Goal: Task Accomplishment & Management: Complete application form

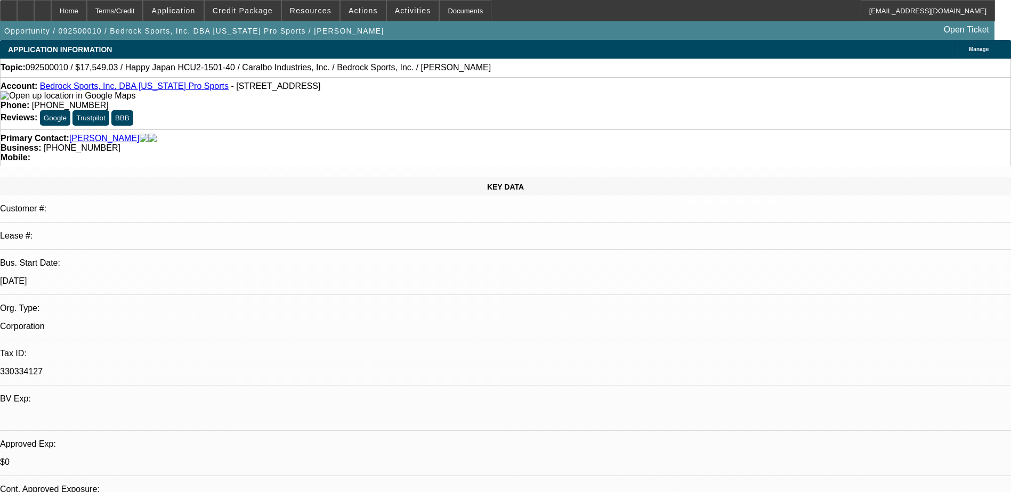
select select "0"
select select "2"
select select "0.1"
select select "0"
select select "2"
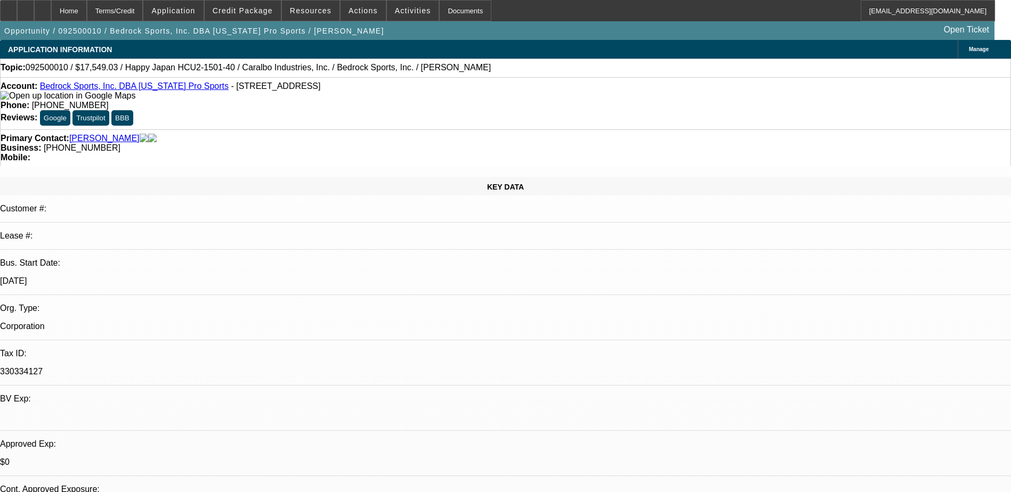
select select "0.1"
select select "0"
select select "2"
select select "0.1"
select select "0"
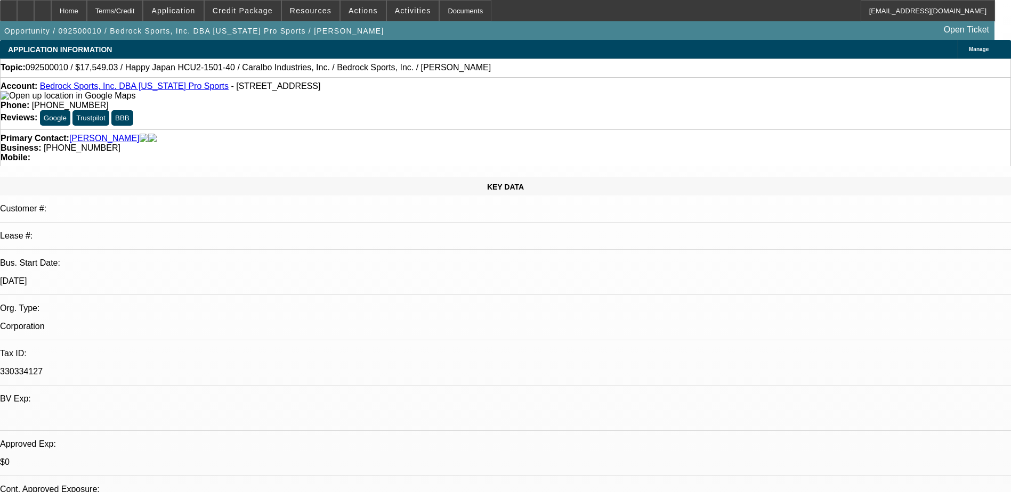
select select "2"
select select "0.1"
select select "1"
select select "2"
select select "4"
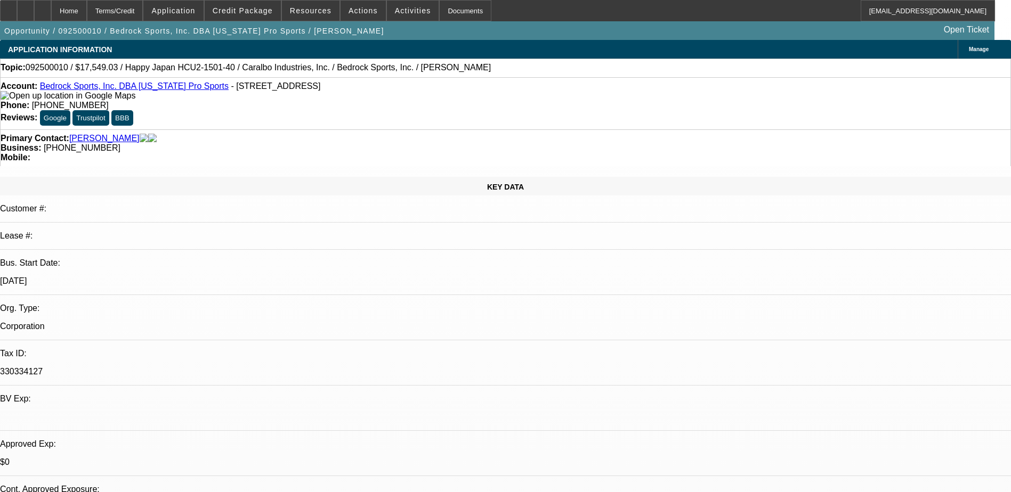
select select "1"
select select "2"
select select "4"
select select "1"
select select "2"
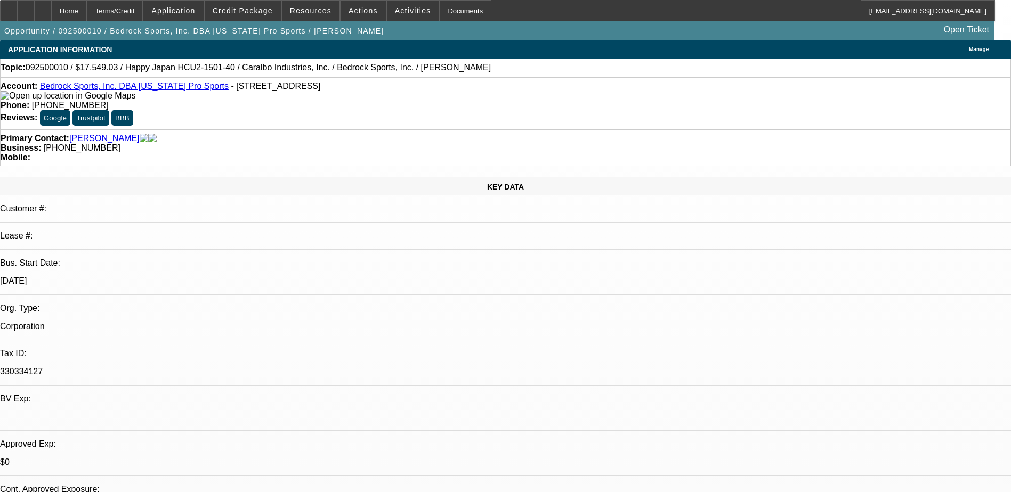
select select "4"
select select "1"
select select "2"
select select "4"
click at [814, 133] on span "Reply All" at bounding box center [819, 136] width 29 height 8
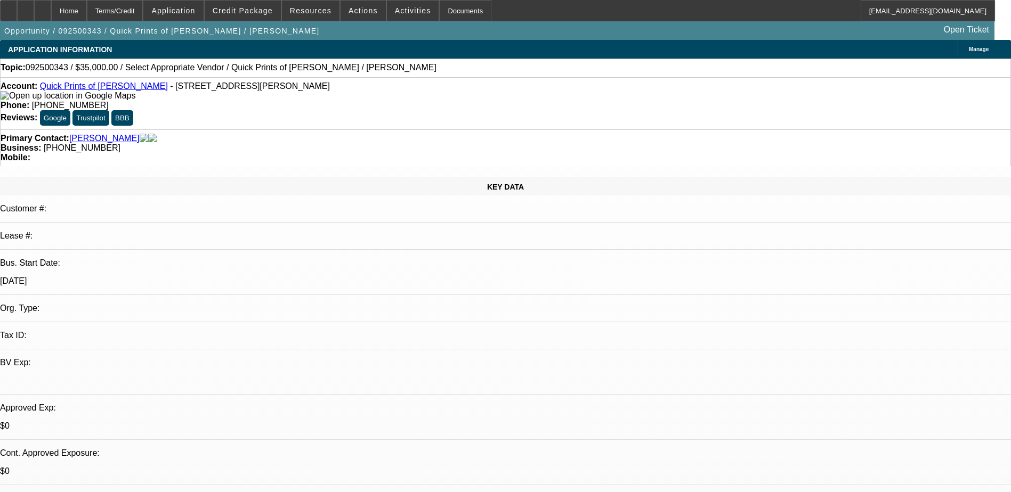
select select "0"
select select "2"
select select "0.1"
select select "4"
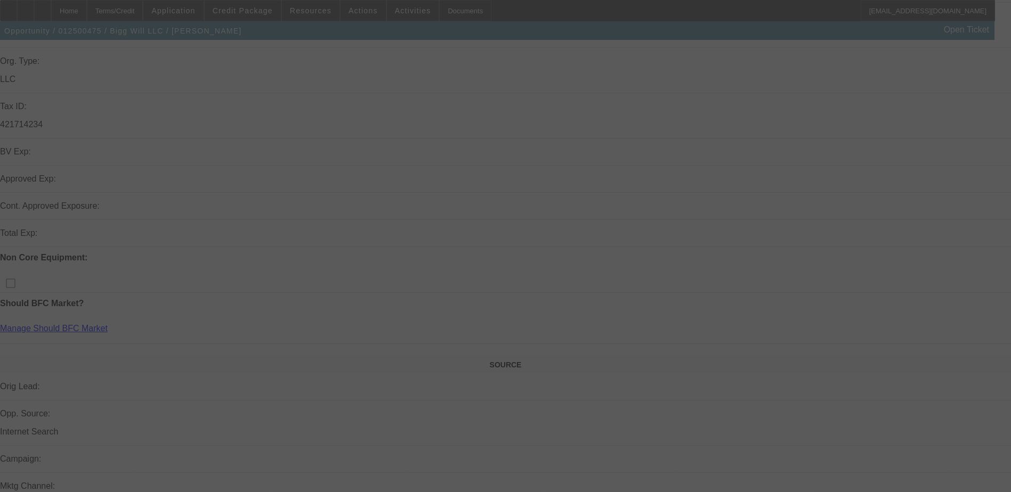
scroll to position [266, 0]
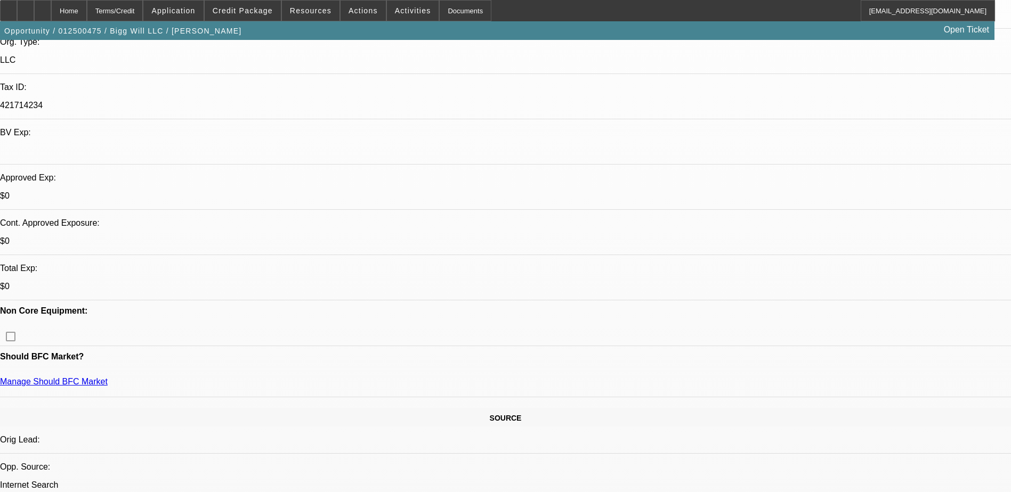
select select "0.15"
select select "2"
select select "0.1"
select select "0"
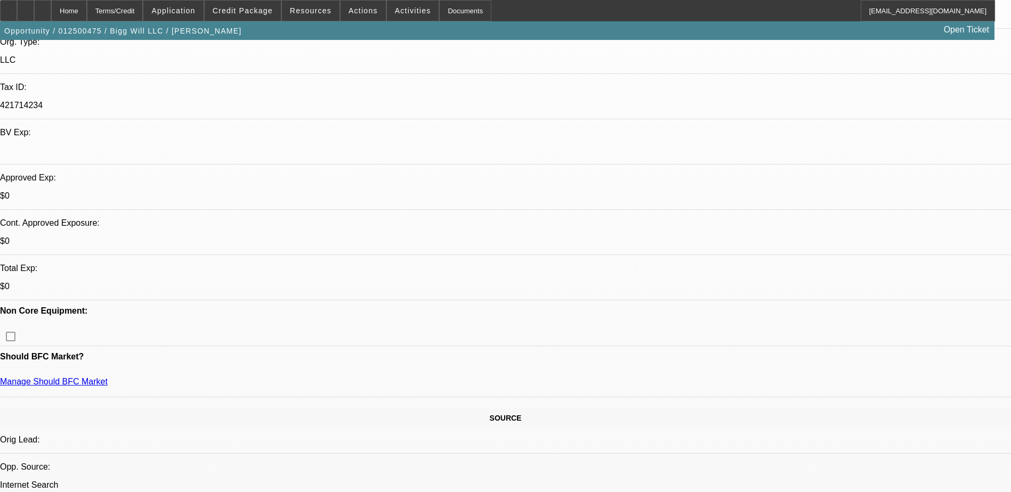
select select "0.1"
select select "1"
select select "2"
select select "4"
select select "1"
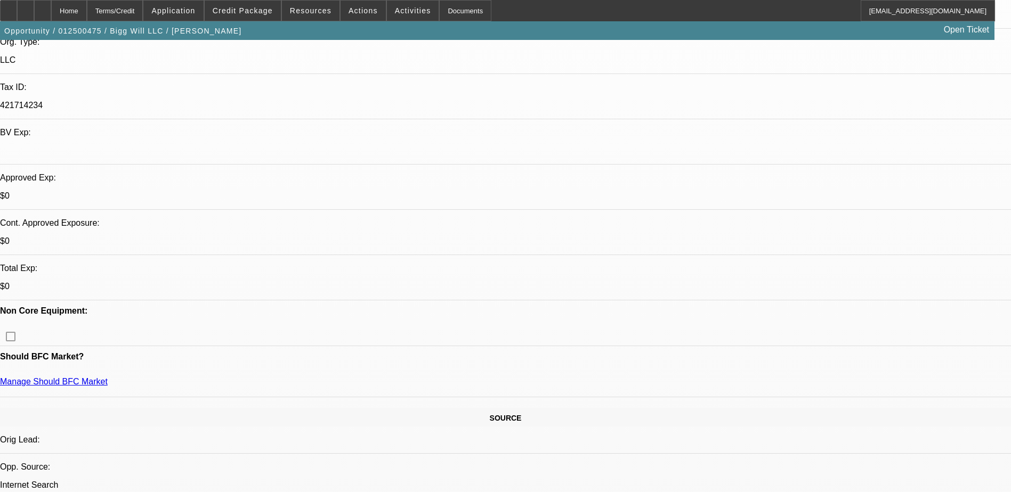
select select "1"
select select "4"
